Goal: Browse casually

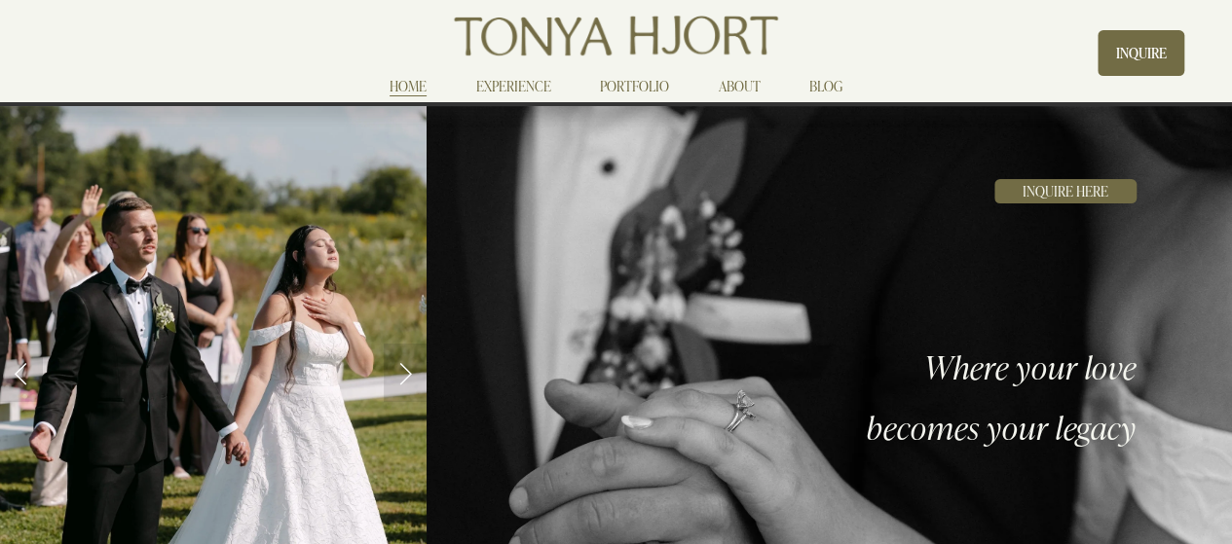
click at [631, 90] on link "PORTFOLIO" at bounding box center [634, 85] width 69 height 23
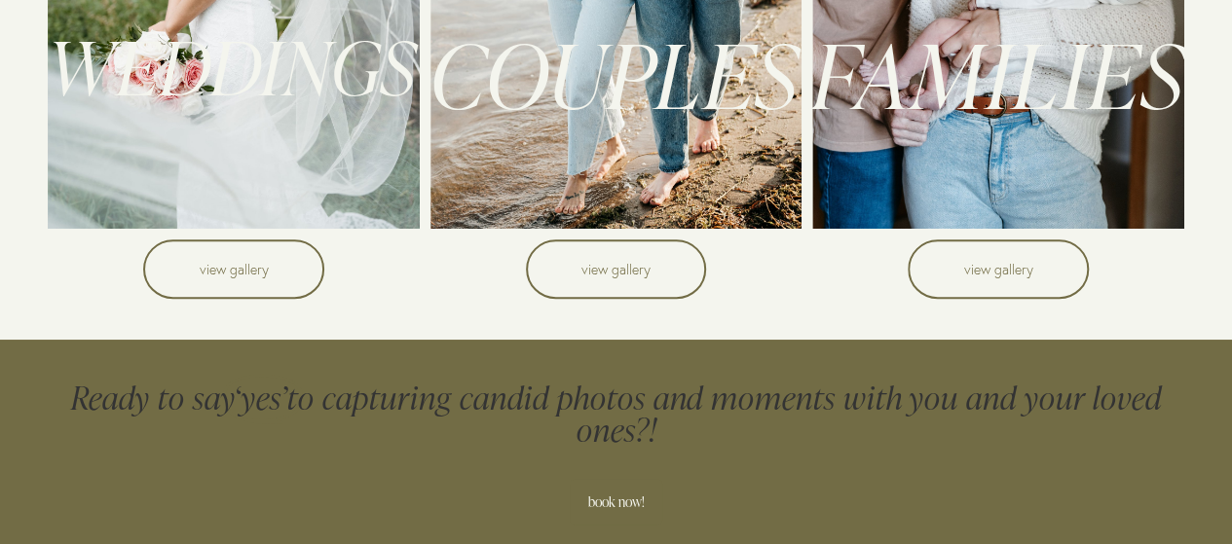
scroll to position [636, 0]
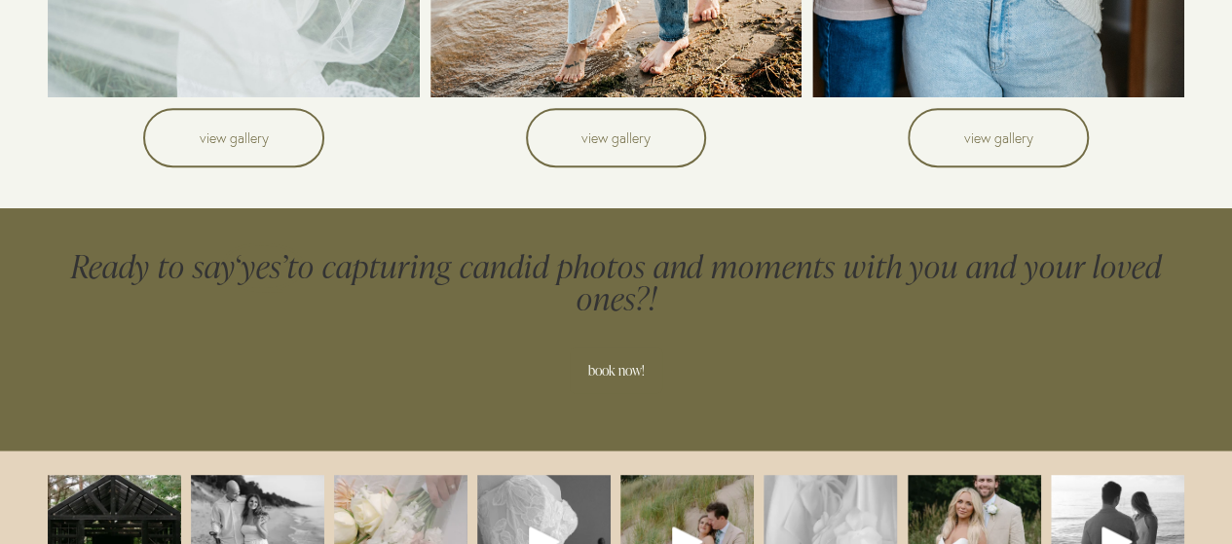
click at [265, 149] on link "view gallery" at bounding box center [233, 137] width 180 height 59
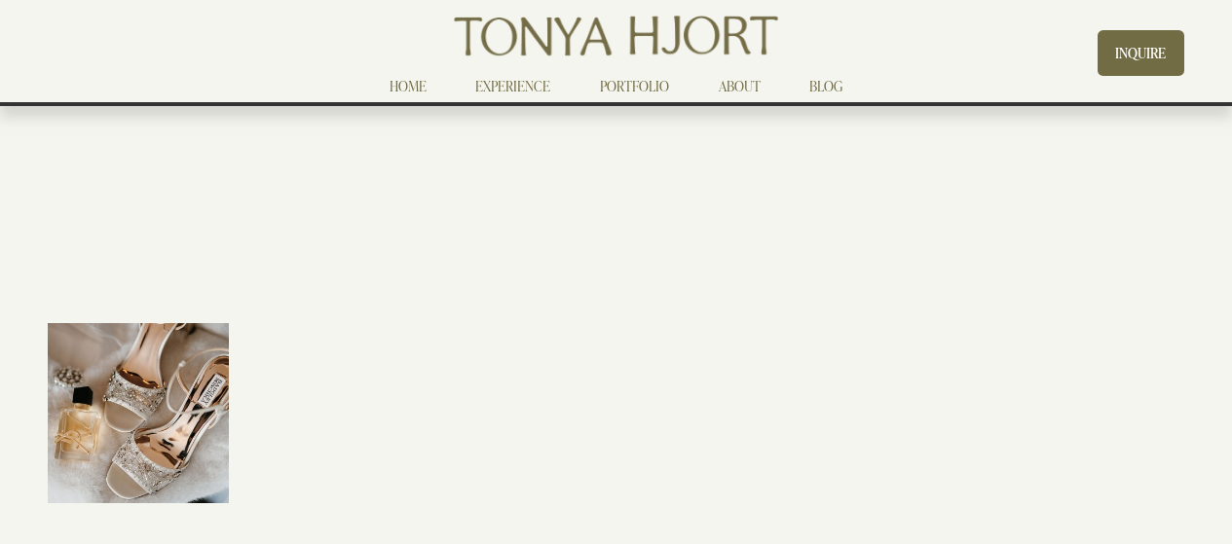
scroll to position [263, 0]
